Goal: Task Accomplishment & Management: Complete application form

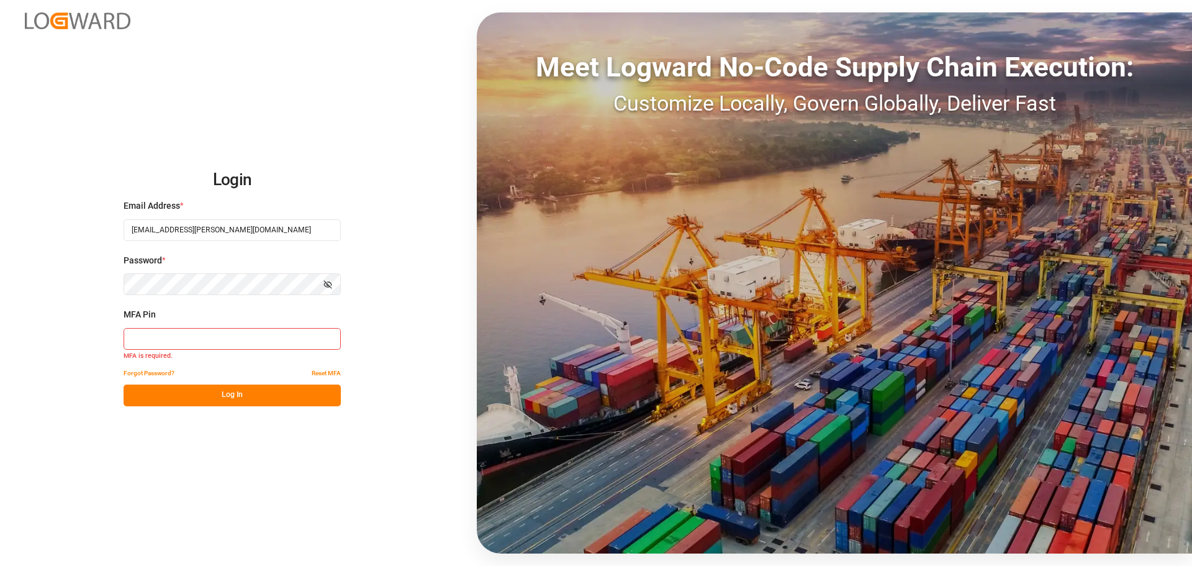
click at [191, 393] on button "Log In" at bounding box center [232, 395] width 217 height 22
click at [191, 332] on input at bounding box center [232, 339] width 217 height 22
type input "430946"
click at [230, 403] on button "Log In" at bounding box center [232, 395] width 217 height 22
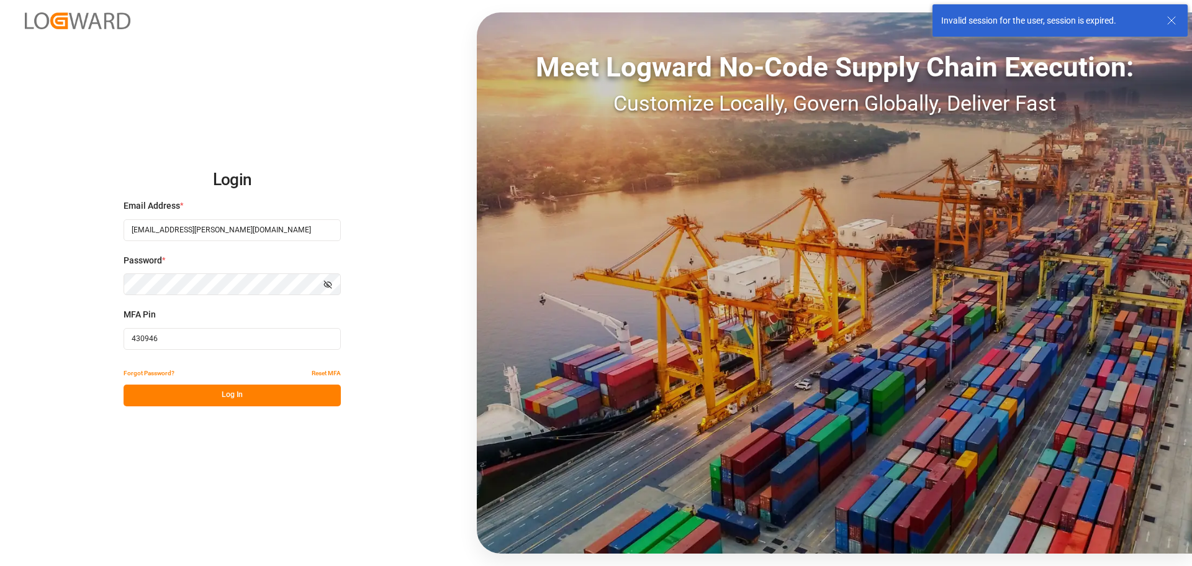
drag, startPoint x: 197, startPoint y: 333, endPoint x: 63, endPoint y: 329, distance: 133.5
click at [70, 333] on div "Login Email Address * manthan.sutaria@jamindustries.com Password * Show passwor…" at bounding box center [596, 283] width 1192 height 566
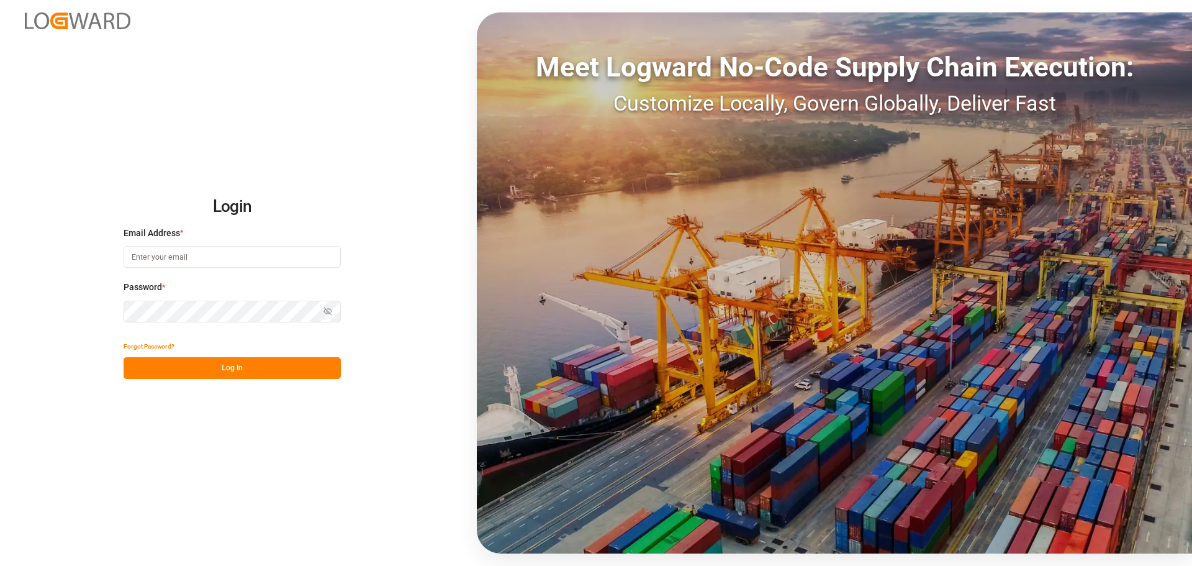
type input "[EMAIL_ADDRESS][PERSON_NAME][DOMAIN_NAME]"
click at [226, 363] on button "Log In" at bounding box center [232, 368] width 217 height 22
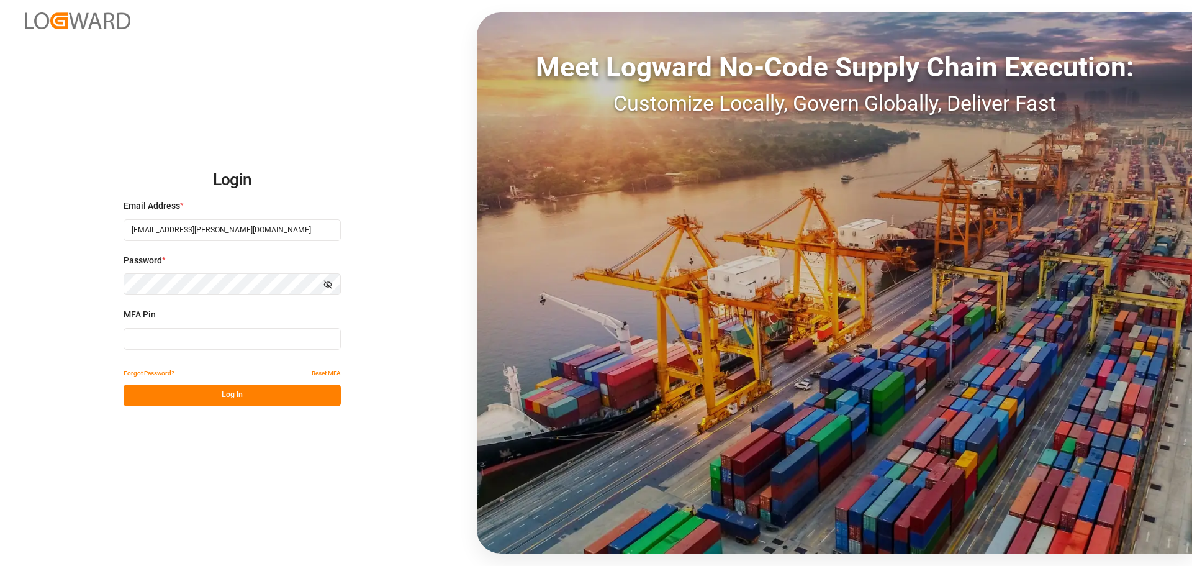
click at [218, 345] on input at bounding box center [232, 339] width 217 height 22
type input "785033"
click at [222, 391] on button "Log In" at bounding box center [232, 395] width 217 height 22
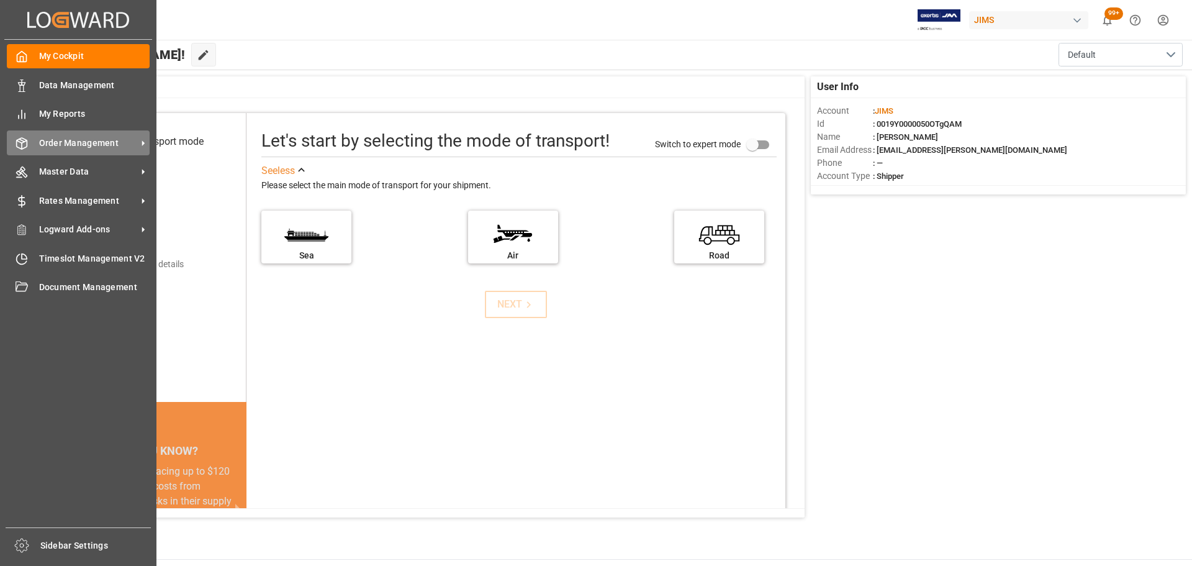
click at [32, 148] on div "Order Management Order Management" at bounding box center [78, 142] width 143 height 24
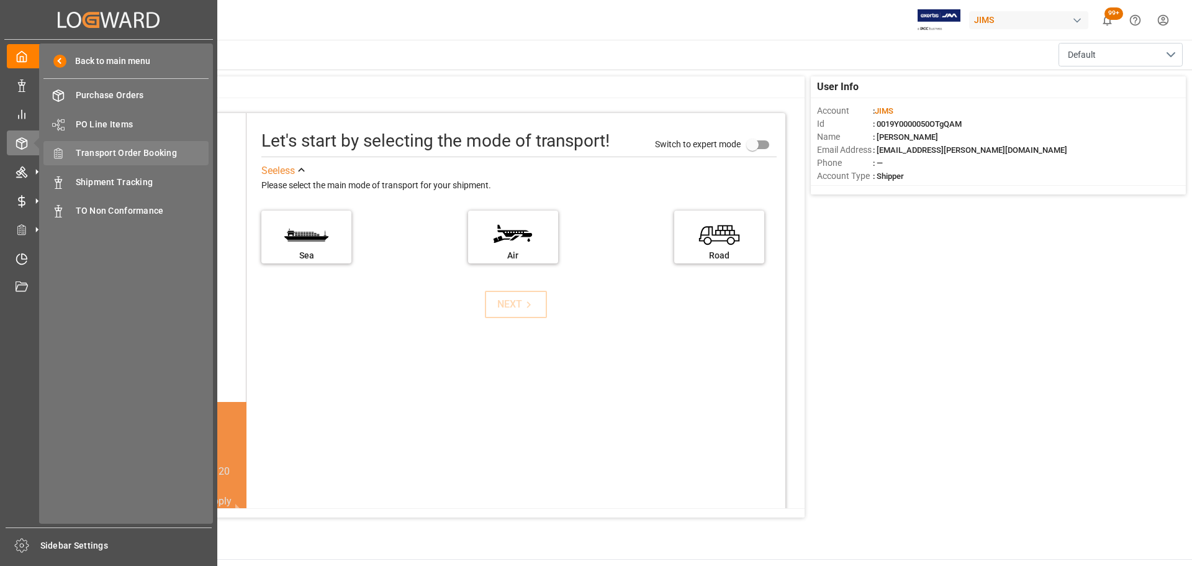
click at [145, 158] on span "Transport Order Booking" at bounding box center [142, 153] width 133 height 13
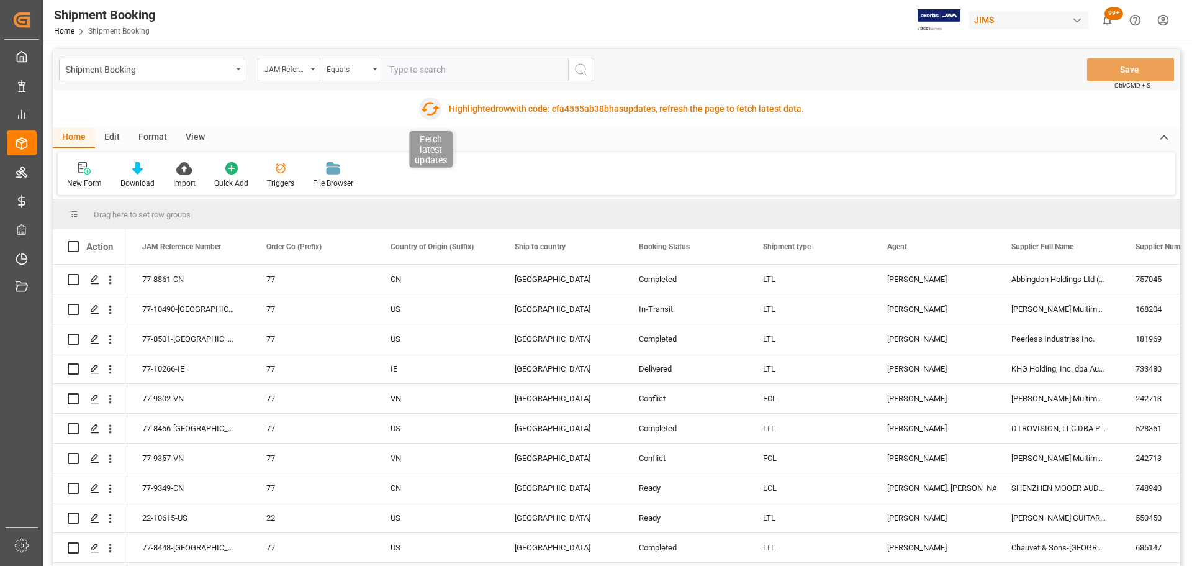
click at [431, 104] on icon "button" at bounding box center [430, 109] width 20 height 20
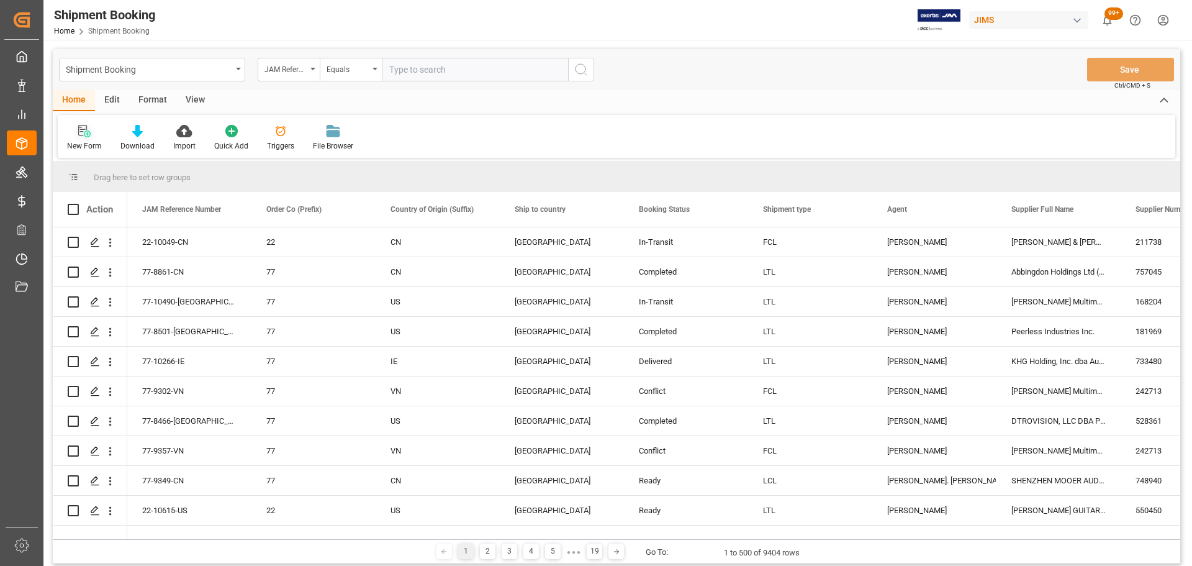
click at [88, 124] on div at bounding box center [84, 130] width 35 height 13
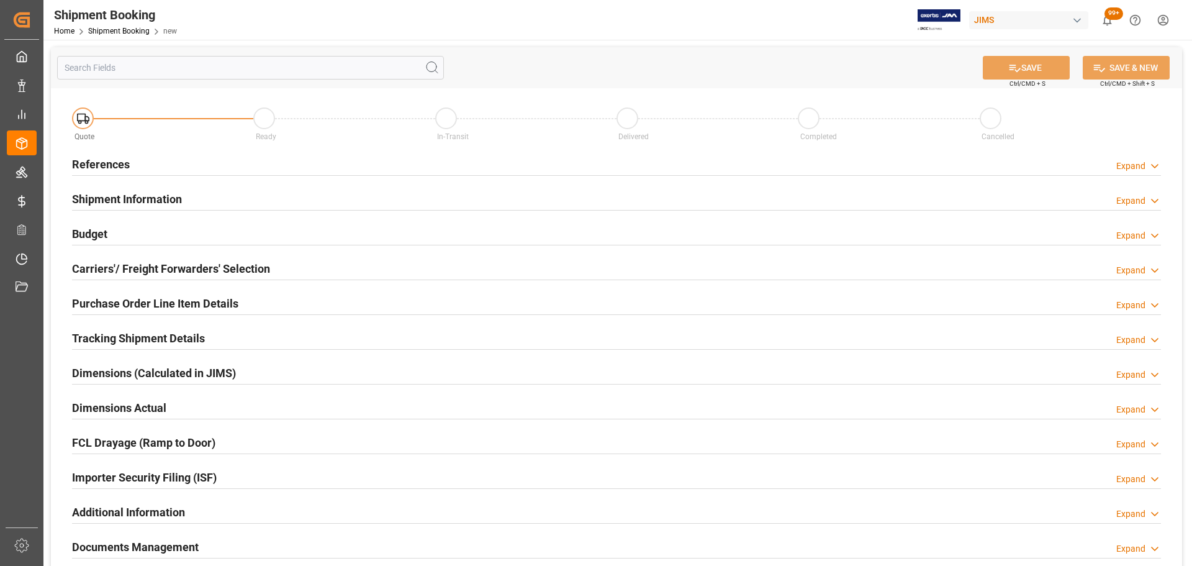
click at [208, 165] on div "References Expand" at bounding box center [616, 163] width 1089 height 24
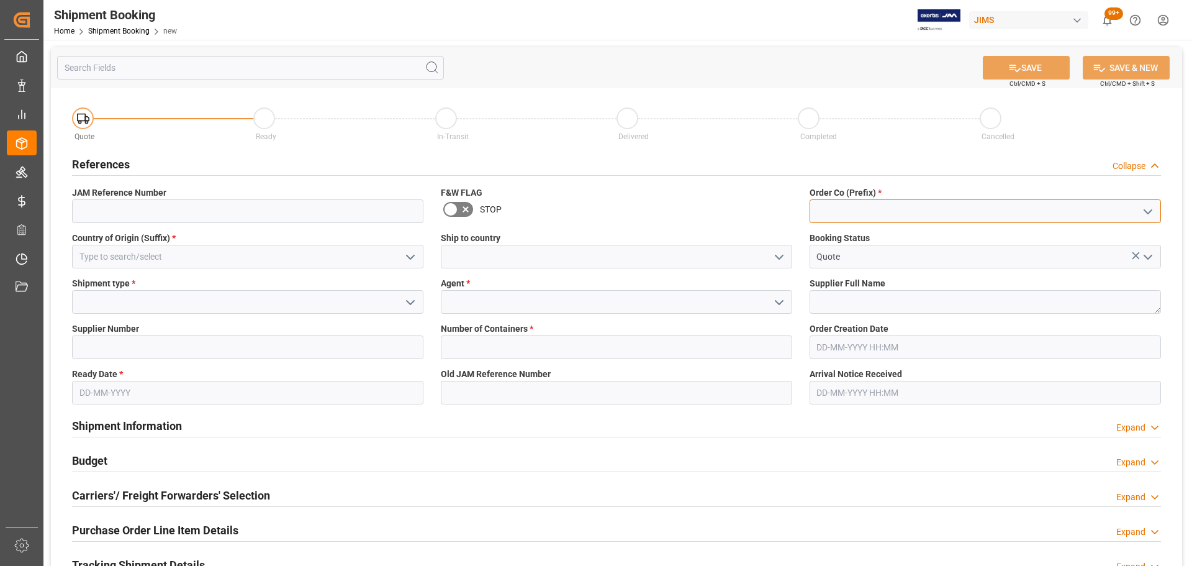
click at [890, 207] on input at bounding box center [985, 211] width 351 height 24
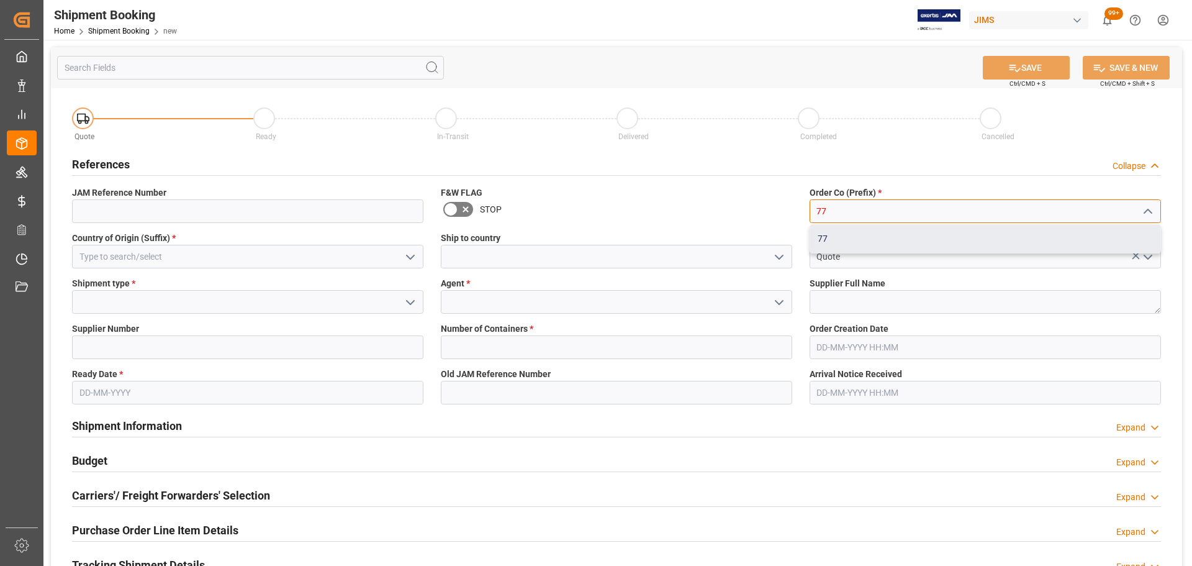
click at [853, 229] on div "77" at bounding box center [985, 239] width 350 height 28
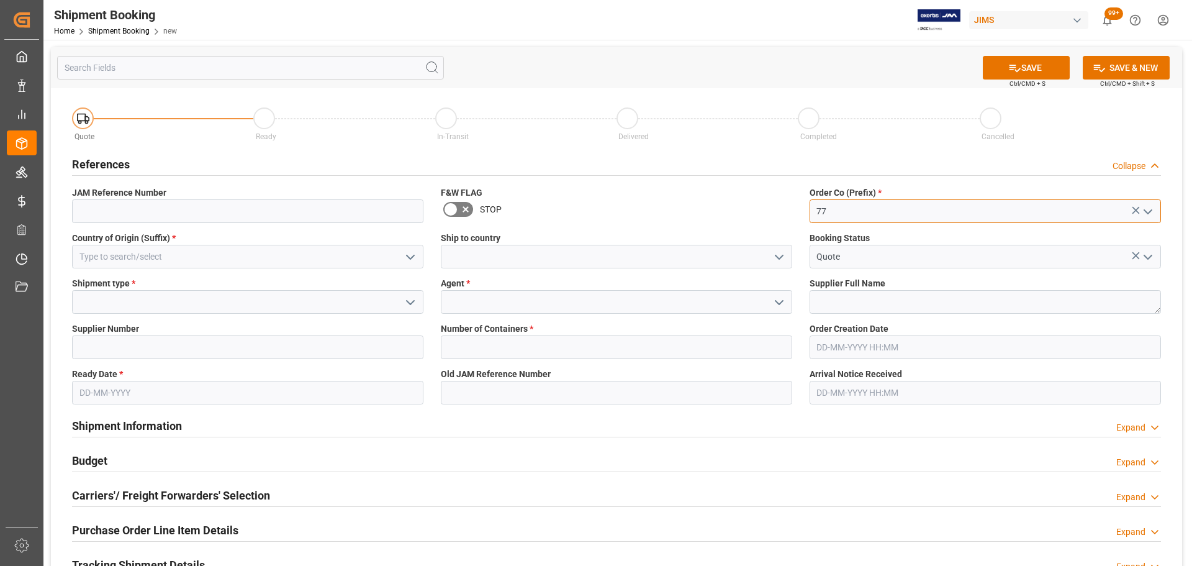
type input "77"
click at [841, 300] on textarea at bounding box center [985, 302] width 351 height 24
paste textarea "STRINGJOY LLC"
type textarea "STRINGJOY LLC"
click at [138, 348] on input at bounding box center [247, 347] width 351 height 24
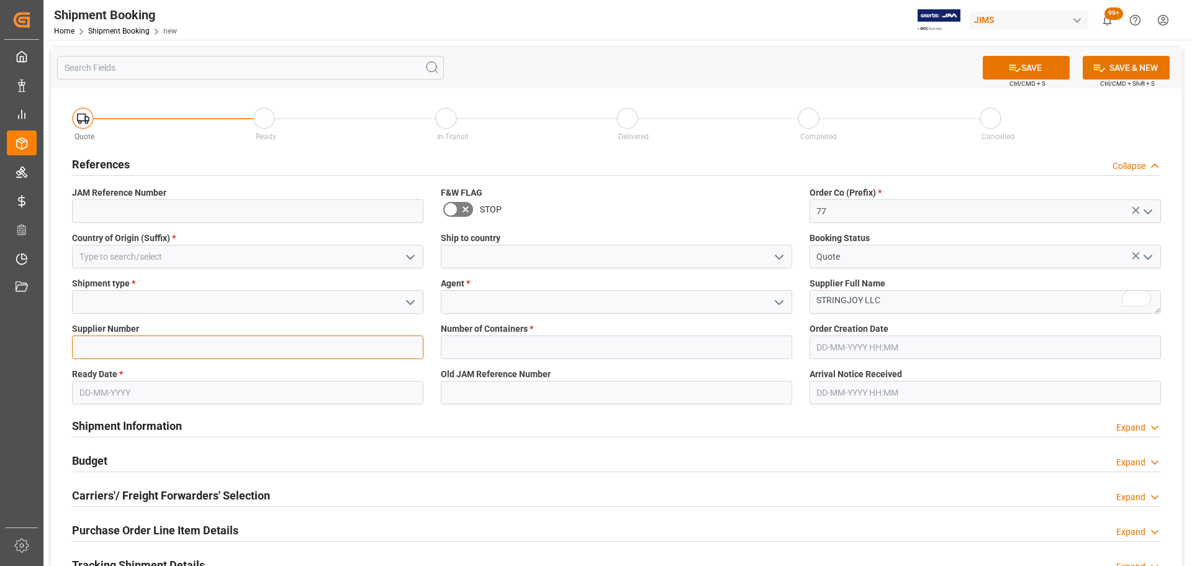
paste input "772558"
type input "772558"
click at [401, 301] on button "open menu" at bounding box center [409, 301] width 19 height 19
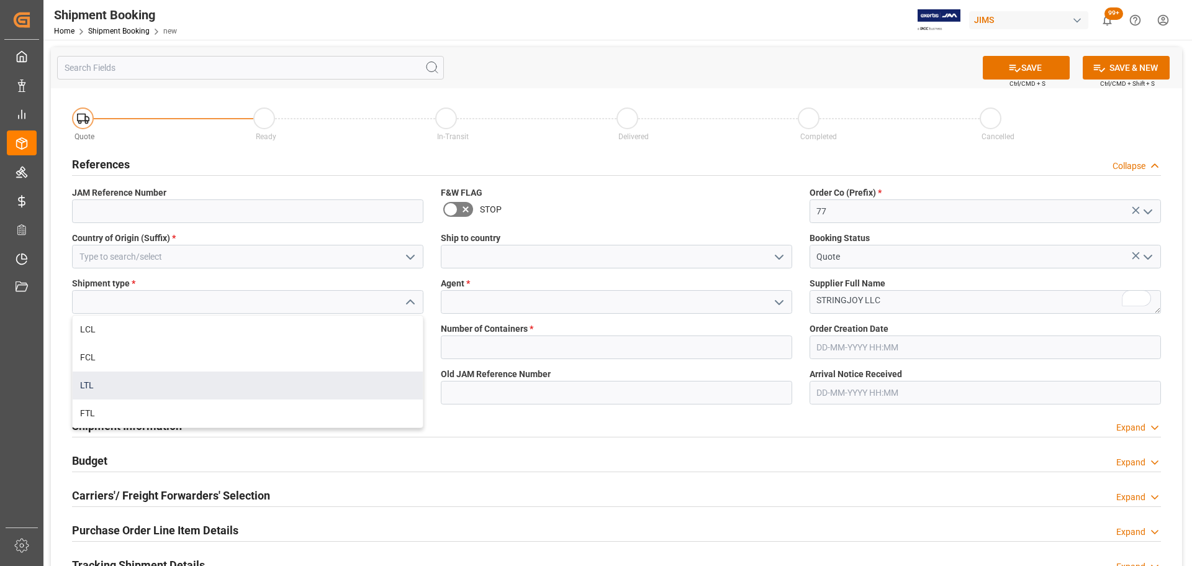
click at [148, 380] on div "LTL" at bounding box center [248, 385] width 350 height 28
type input "LTL"
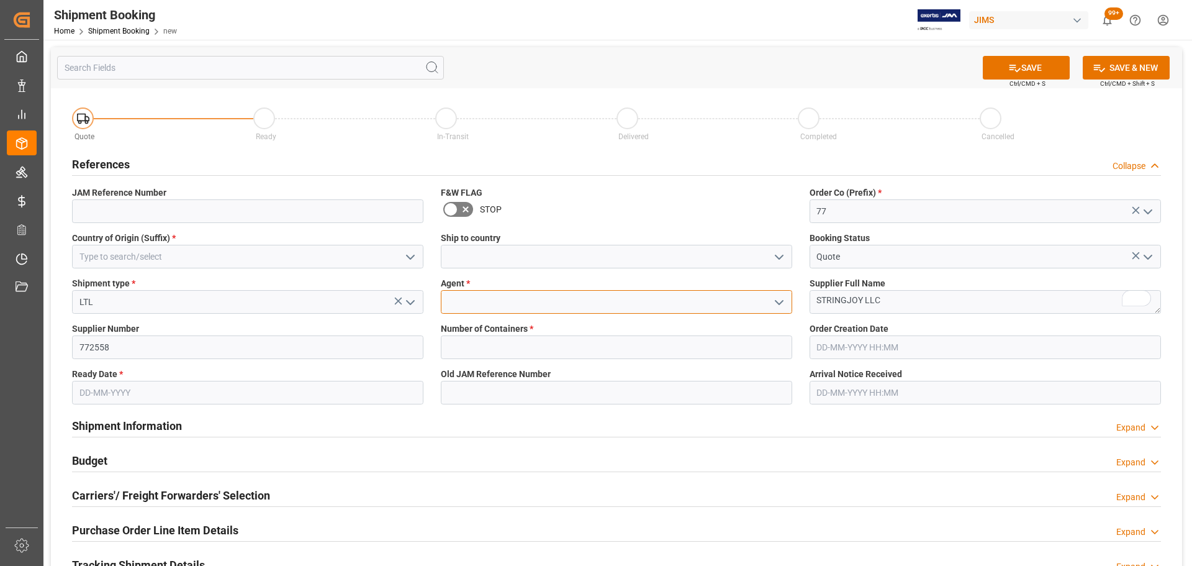
click at [495, 305] on input at bounding box center [616, 302] width 351 height 24
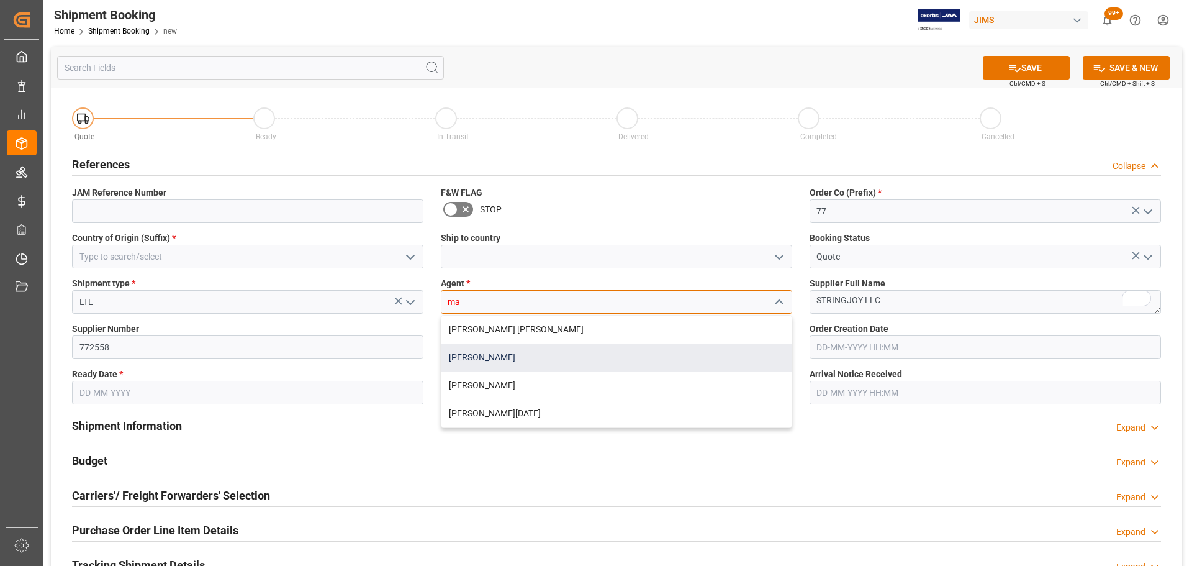
click at [488, 358] on div "[PERSON_NAME]" at bounding box center [616, 357] width 350 height 28
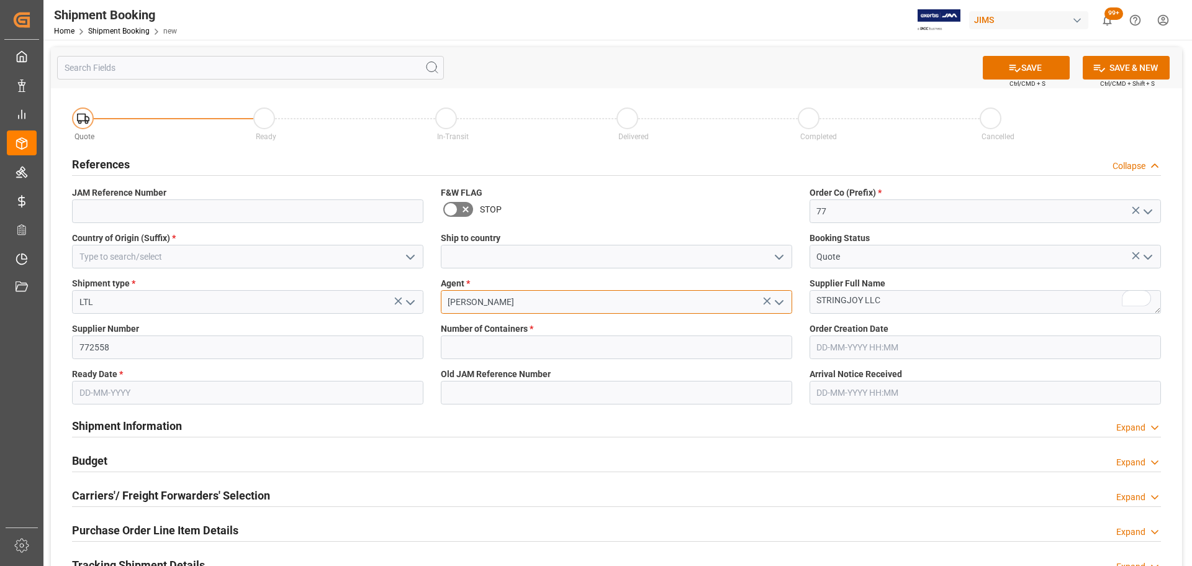
type input "[PERSON_NAME]"
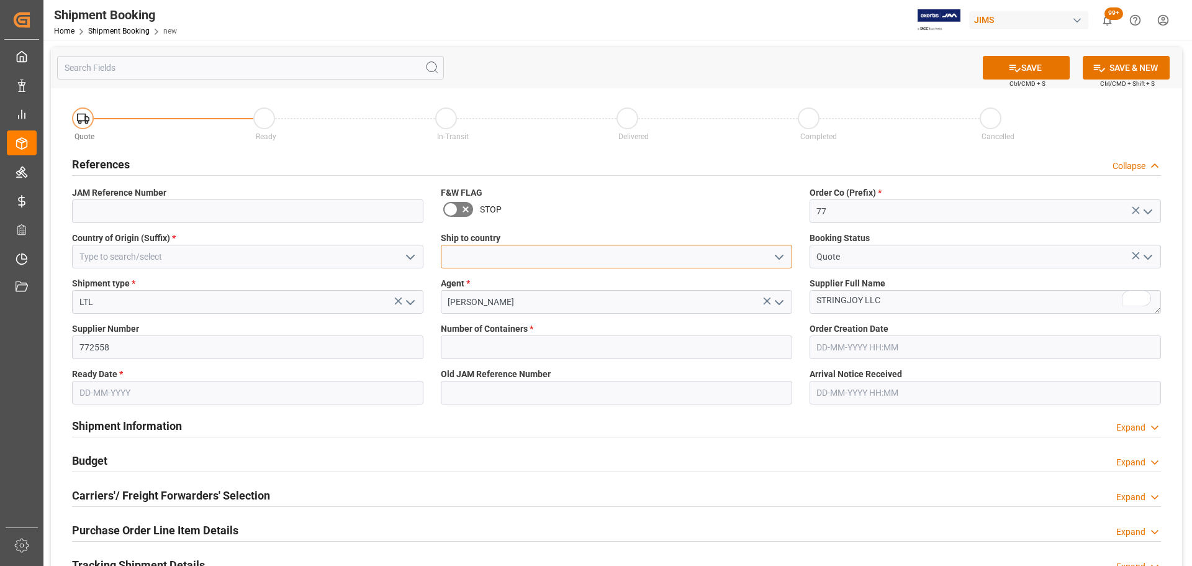
click at [511, 255] on input at bounding box center [616, 257] width 351 height 24
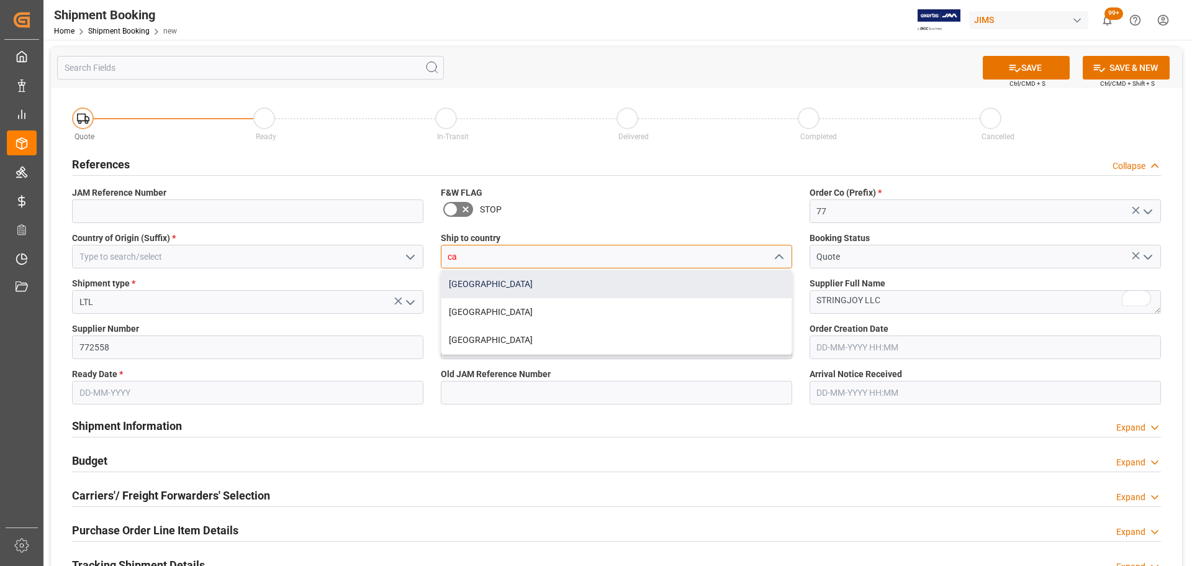
click at [469, 275] on div "[GEOGRAPHIC_DATA]" at bounding box center [616, 284] width 350 height 28
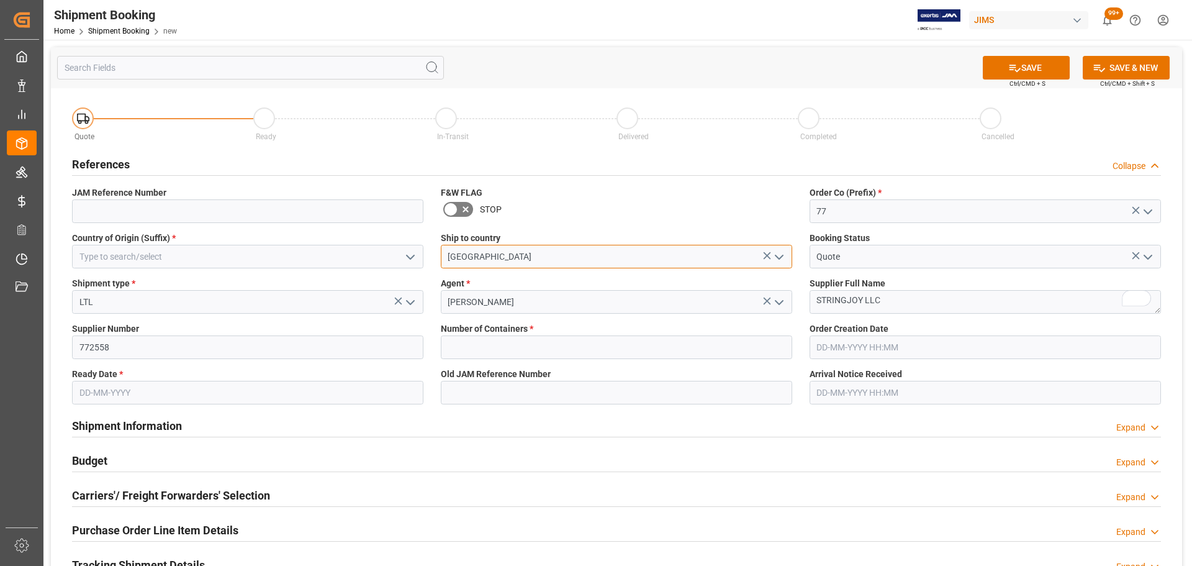
type input "[GEOGRAPHIC_DATA]"
click at [239, 261] on input at bounding box center [247, 257] width 351 height 24
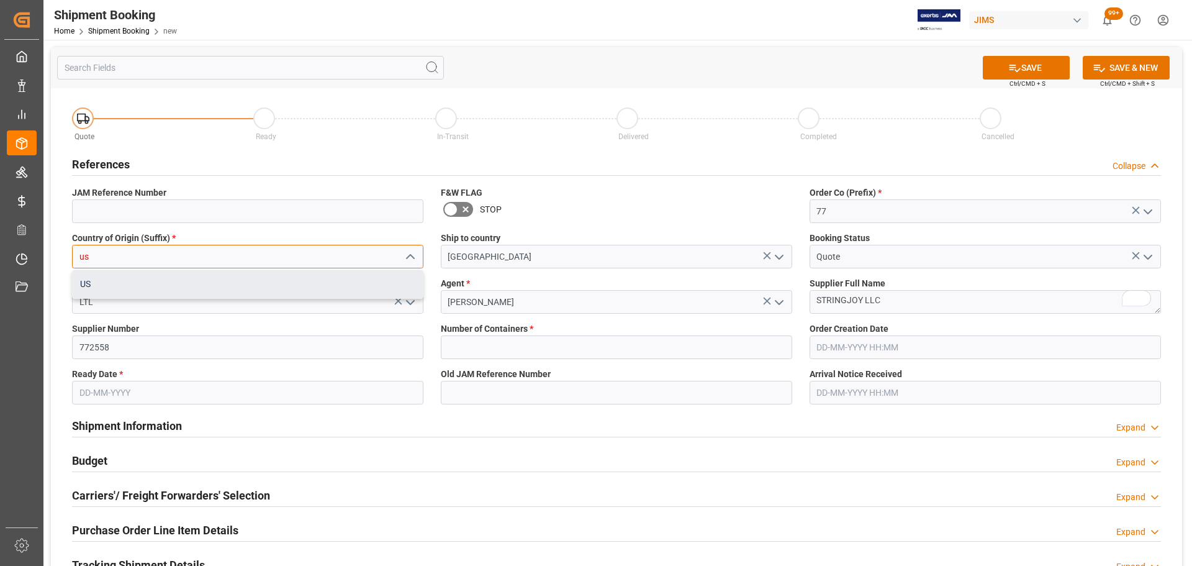
click at [162, 285] on div "US" at bounding box center [248, 284] width 350 height 28
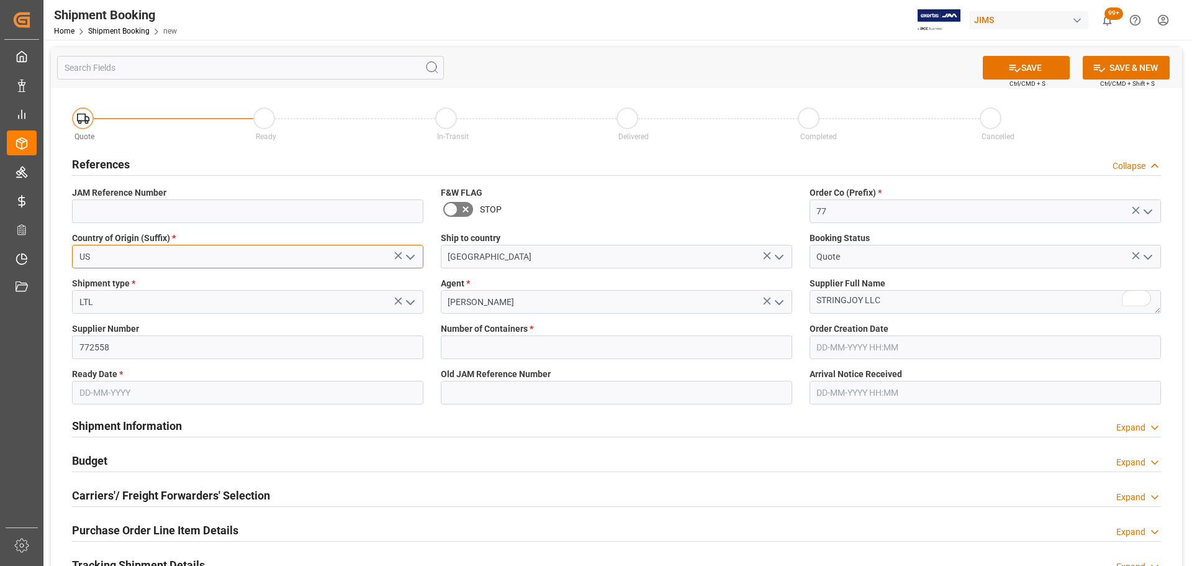
type input "US"
click at [503, 340] on input "text" at bounding box center [616, 347] width 351 height 24
type input "0"
click at [212, 392] on input "text" at bounding box center [247, 393] width 351 height 24
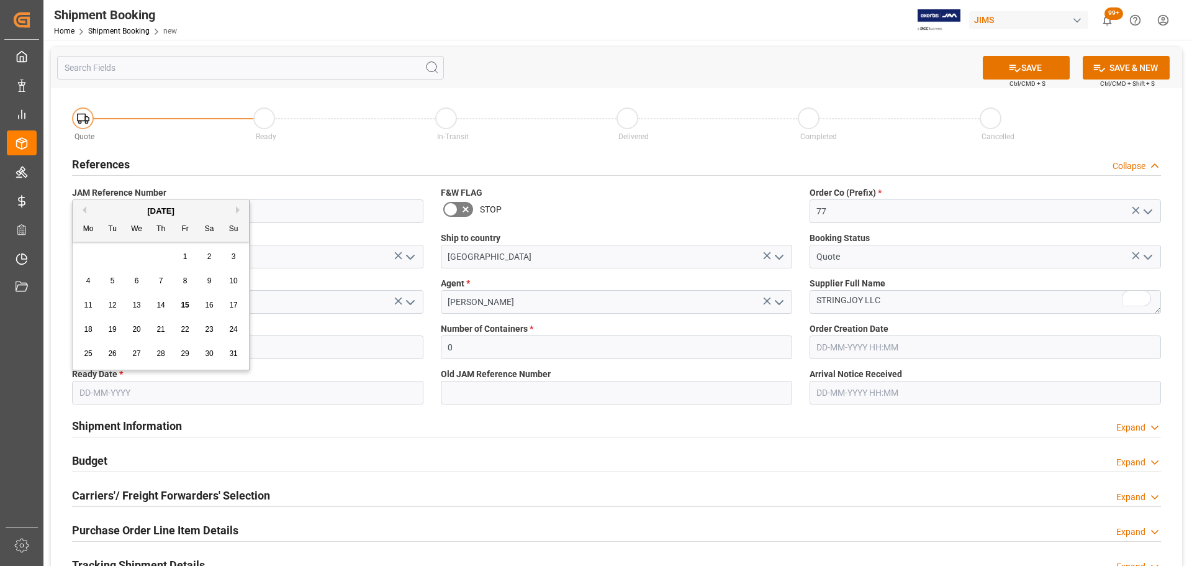
click at [190, 305] on div "15" at bounding box center [186, 305] width 16 height 15
type input "[DATE]"
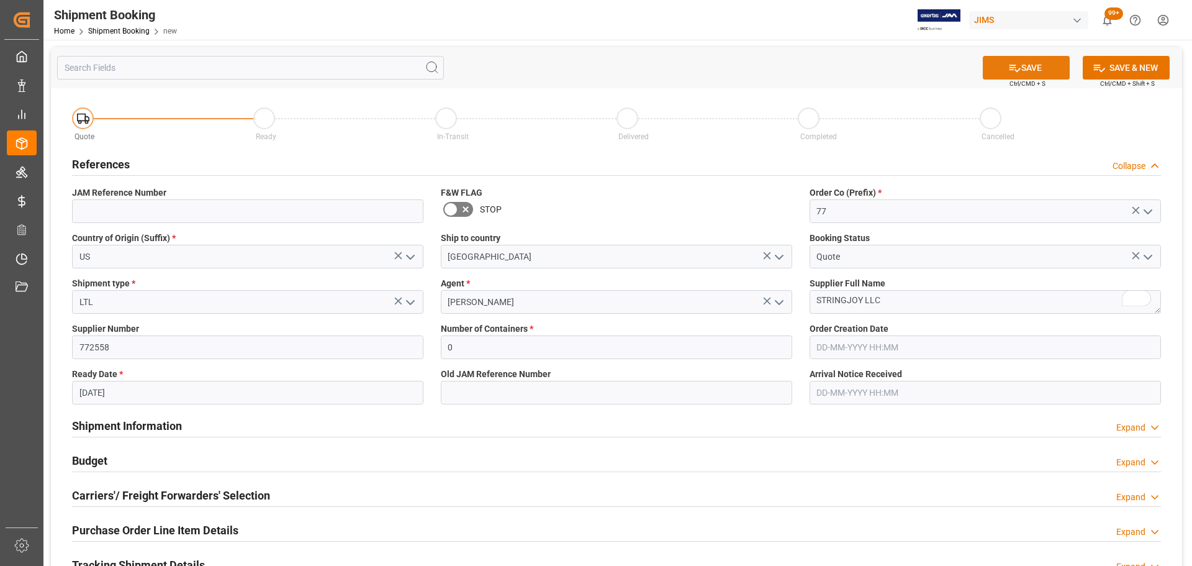
click at [1037, 78] on div "SAVE Ctrl/CMD + S" at bounding box center [1026, 68] width 113 height 24
click at [1029, 62] on div at bounding box center [1029, 62] width 0 height 0
click at [1026, 67] on button "SAVE" at bounding box center [1026, 68] width 87 height 24
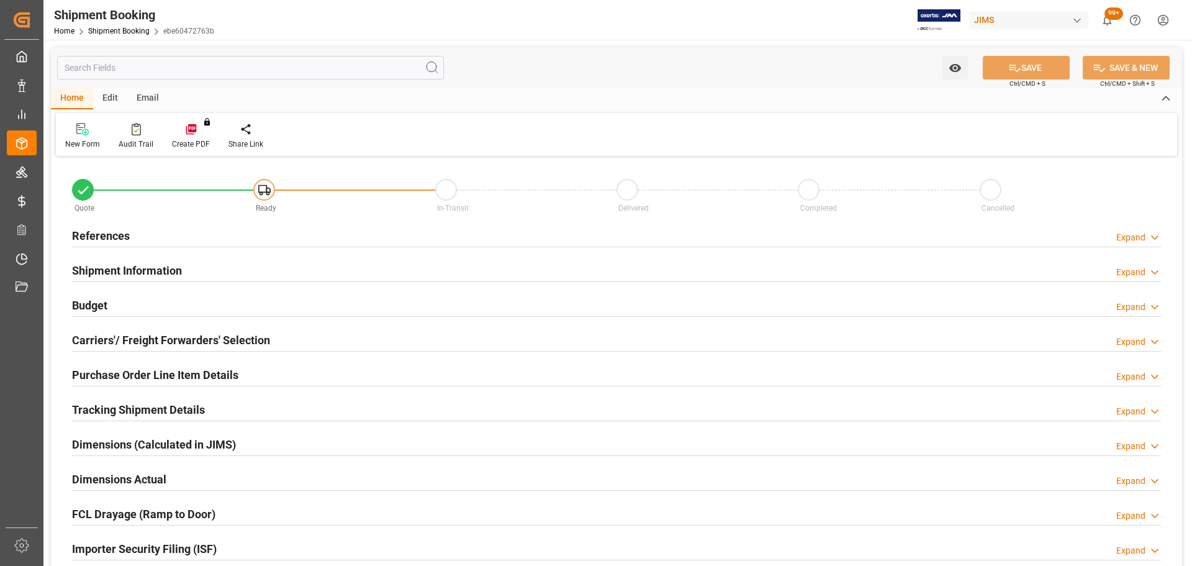
type input "0"
type input "[DATE]"
click at [114, 240] on h2 "References" at bounding box center [101, 235] width 58 height 17
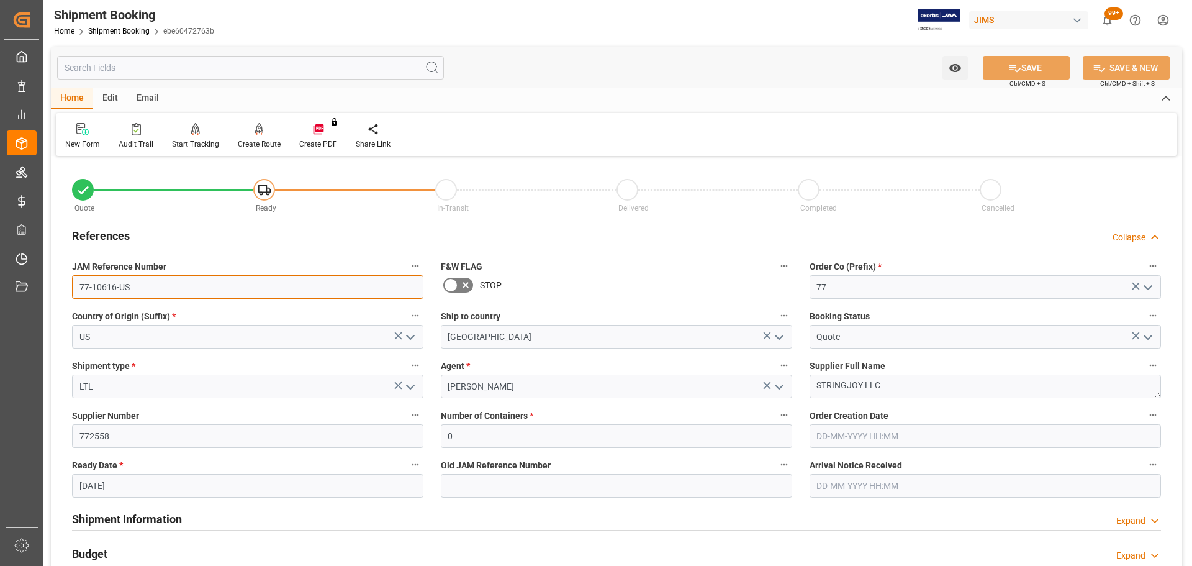
drag, startPoint x: 161, startPoint y: 293, endPoint x: 56, endPoint y: 293, distance: 105.5
click at [56, 293] on div "Quote Ready In-Transit Delivered Completed Cancelled References Collapse JAM Re…" at bounding box center [616, 546] width 1131 height 772
drag, startPoint x: 191, startPoint y: 281, endPoint x: 173, endPoint y: 283, distance: 18.2
click at [190, 281] on input "77-10616-US" at bounding box center [247, 287] width 351 height 24
click at [183, 294] on input "77-10616-US" at bounding box center [247, 287] width 351 height 24
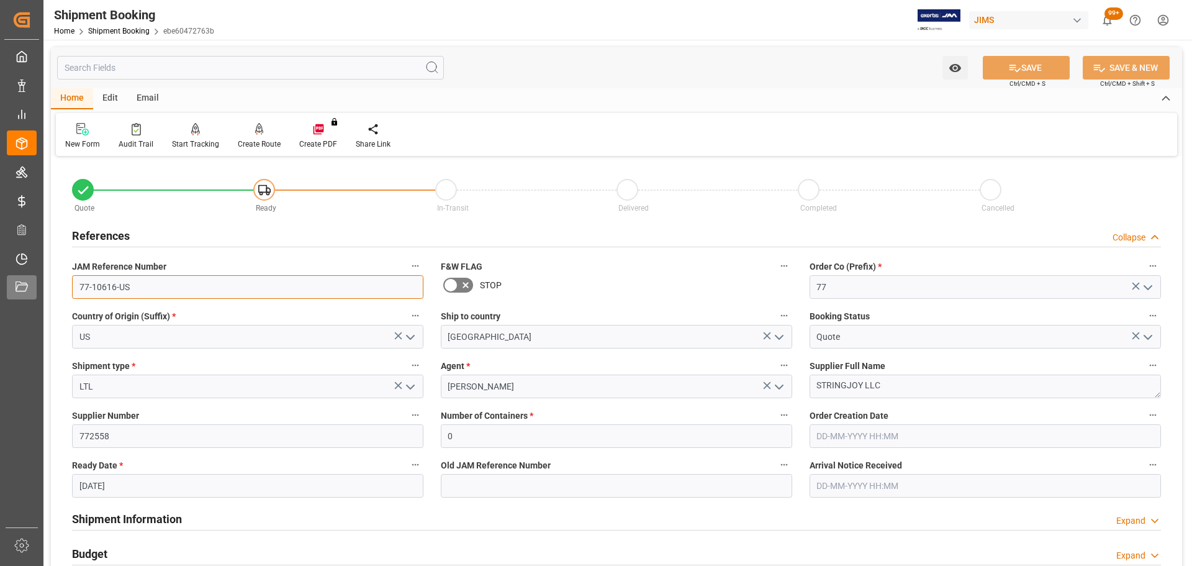
drag, startPoint x: 153, startPoint y: 286, endPoint x: 25, endPoint y: 286, distance: 127.3
click at [25, 286] on div "Created by potrace 1.15, written by [PERSON_NAME] [DATE]-[DATE] Created by potr…" at bounding box center [596, 283] width 1192 height 566
